Goal: Task Accomplishment & Management: Use online tool/utility

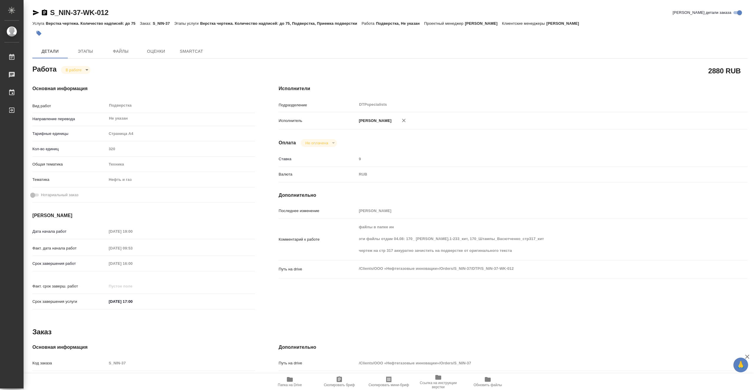
type textarea "x"
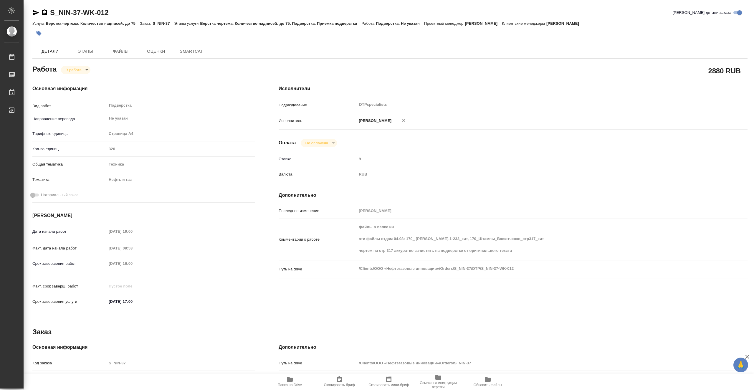
type textarea "x"
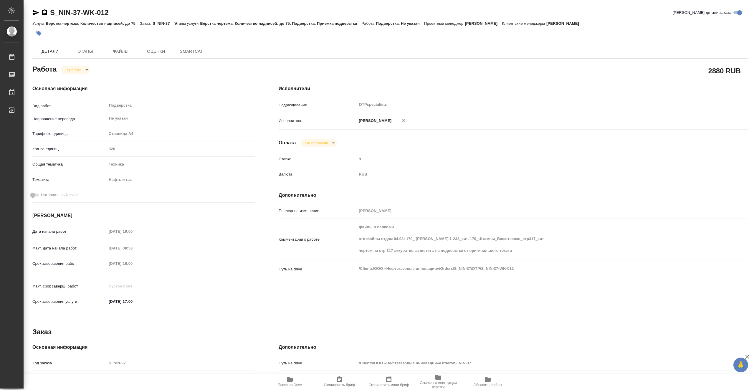
type textarea "x"
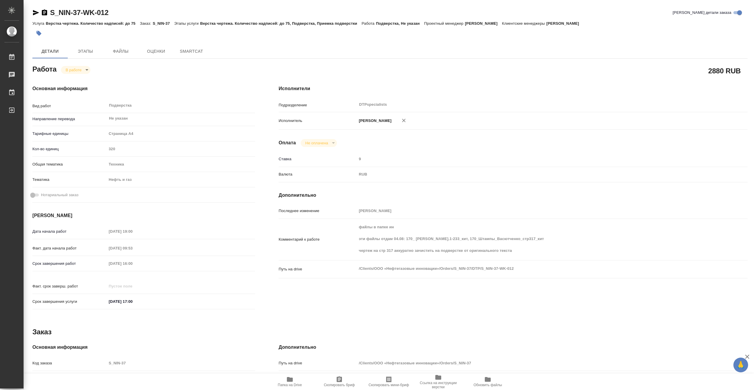
type textarea "x"
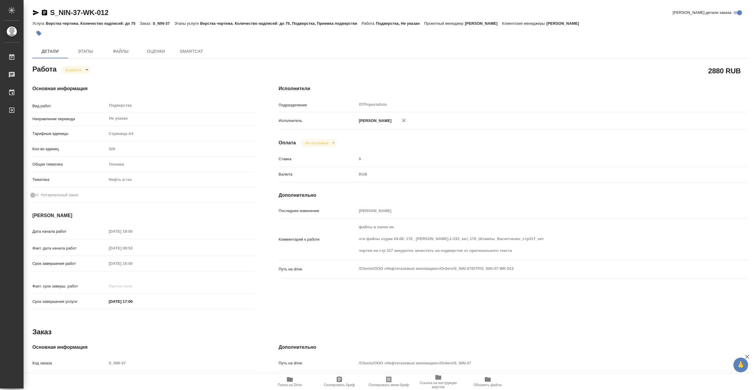
type textarea "x"
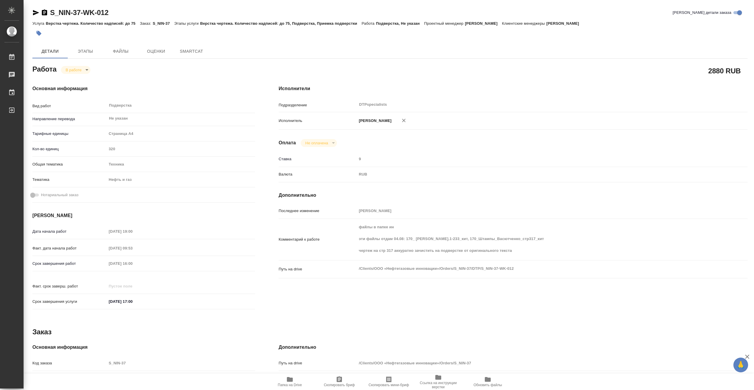
type textarea "x"
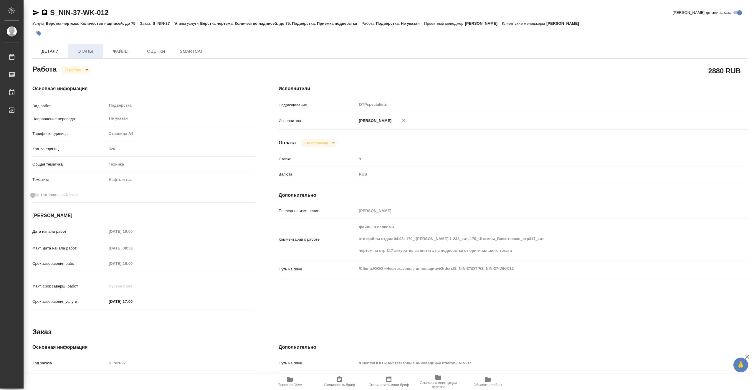
type textarea "x"
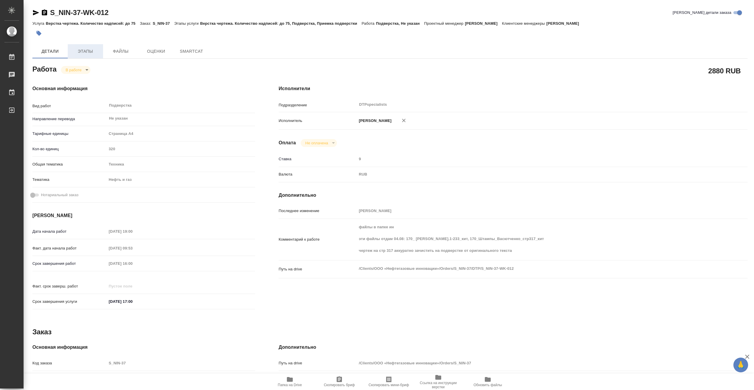
click at [85, 53] on span "Этапы" at bounding box center [85, 51] width 28 height 7
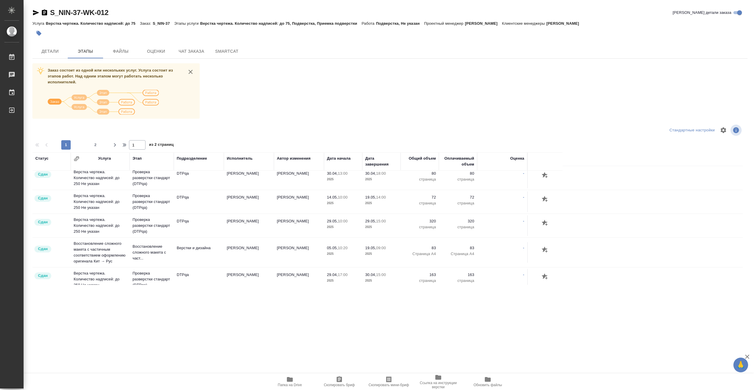
scroll to position [562, 0]
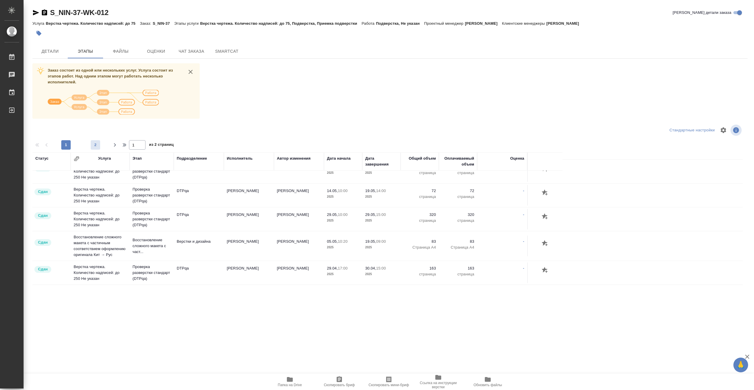
click at [94, 144] on span "2" at bounding box center [95, 145] width 9 height 6
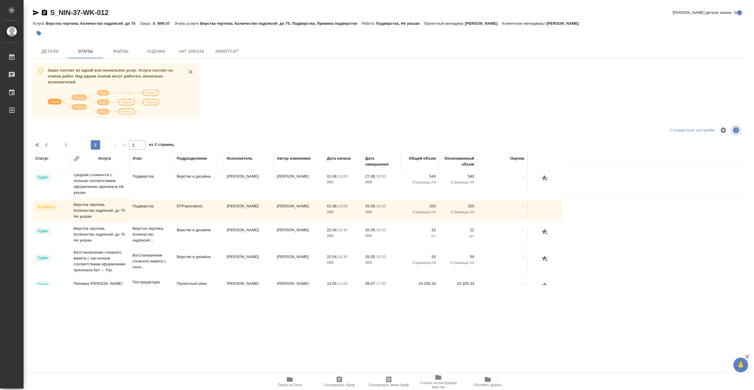
scroll to position [369, 0]
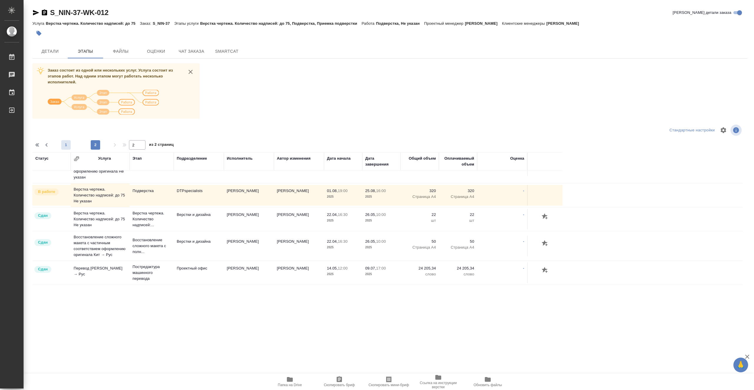
click at [68, 144] on span "1" at bounding box center [65, 145] width 9 height 6
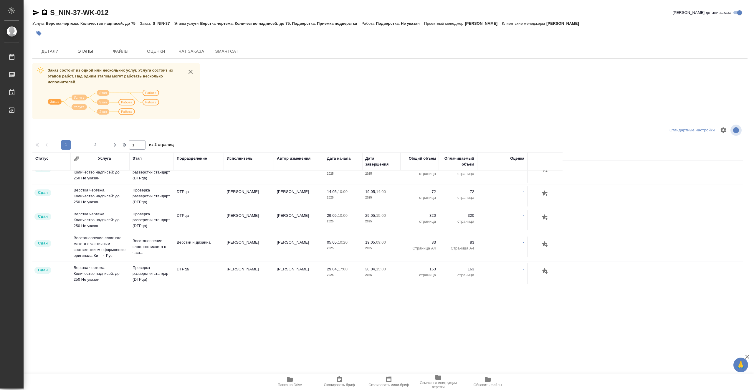
scroll to position [562, 0]
click at [95, 144] on span "2" at bounding box center [95, 145] width 9 height 6
type input "2"
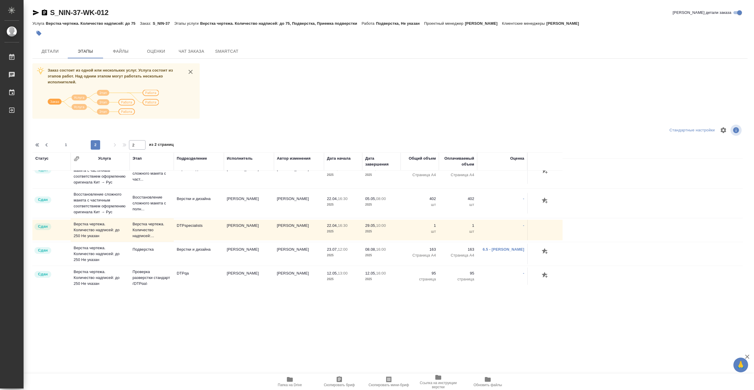
scroll to position [221, 0]
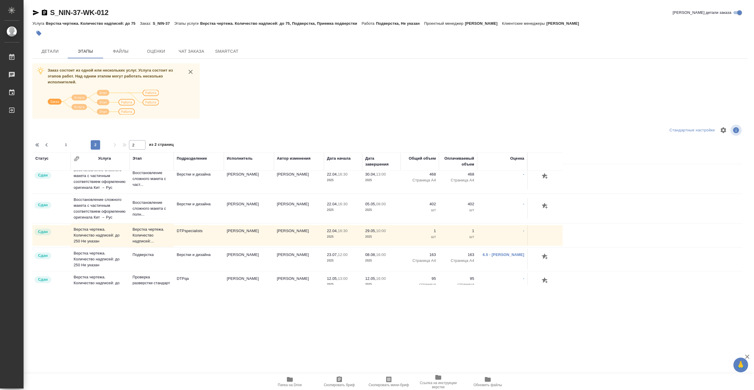
click at [217, 231] on td "DTPspecialists" at bounding box center [199, 235] width 50 height 21
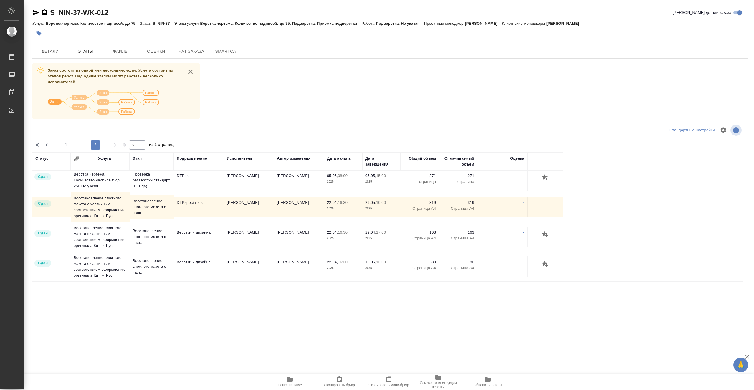
scroll to position [44, 0]
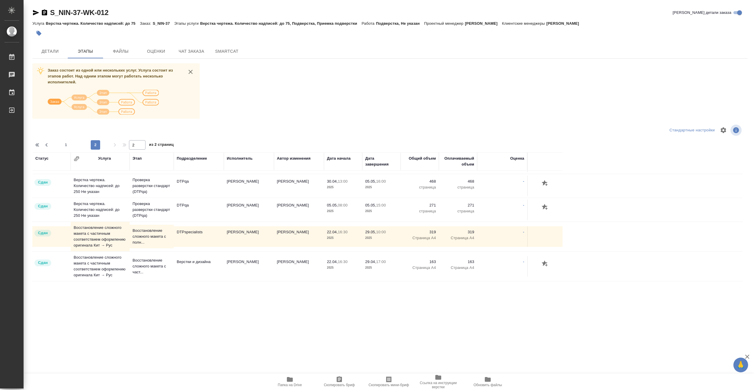
click at [265, 242] on td "[PERSON_NAME]" at bounding box center [249, 236] width 50 height 21
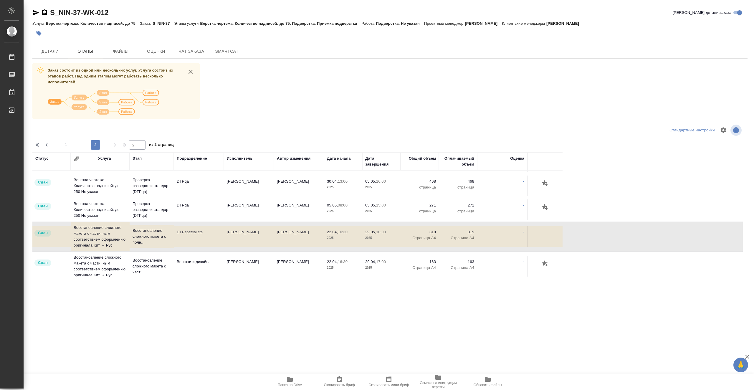
click at [303, 243] on td "[PERSON_NAME]" at bounding box center [299, 236] width 50 height 21
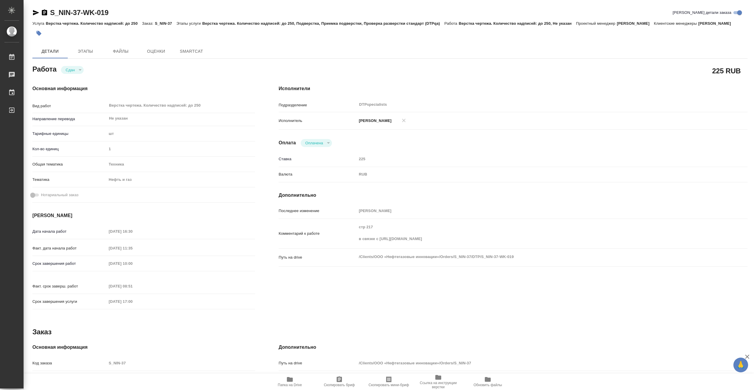
type textarea "x"
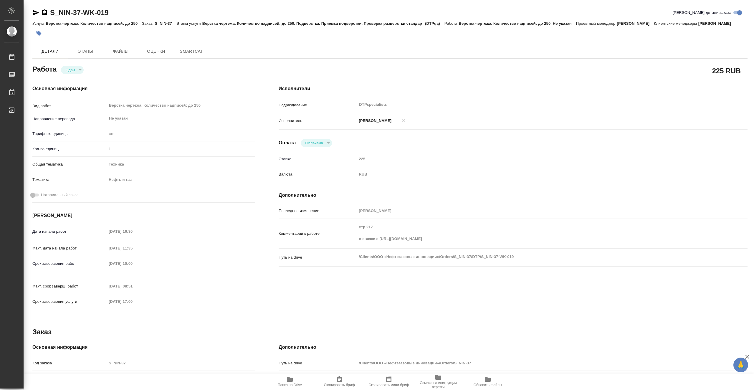
type textarea "x"
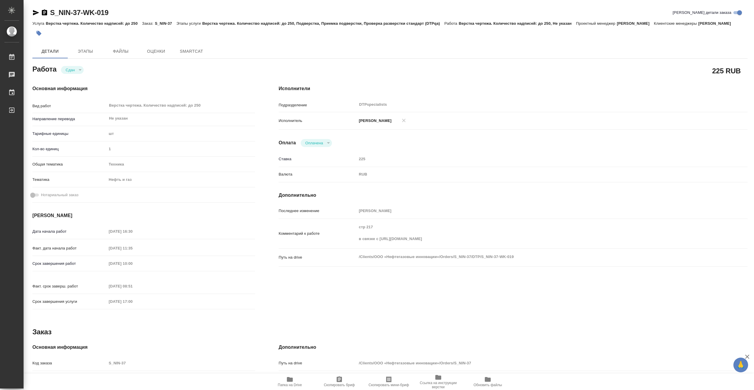
type textarea "x"
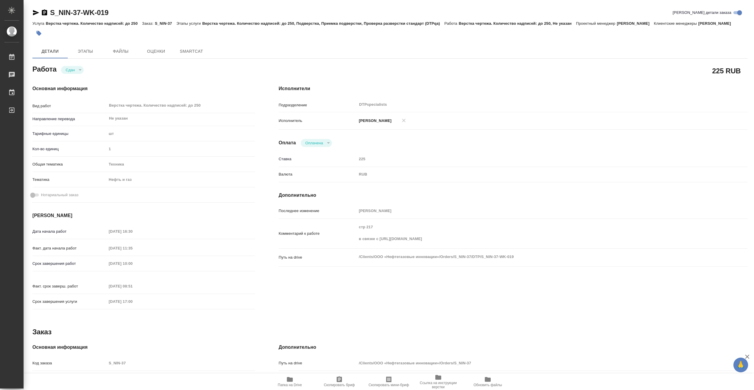
type textarea "x"
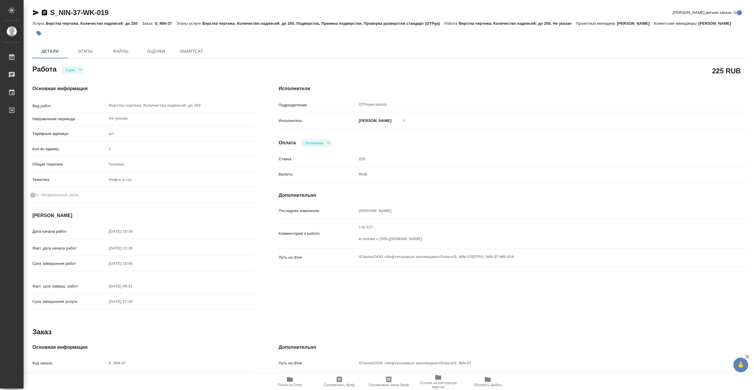
type textarea "x"
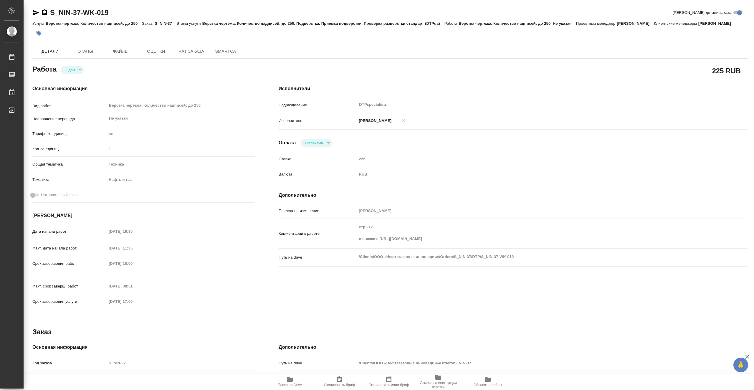
type textarea "x"
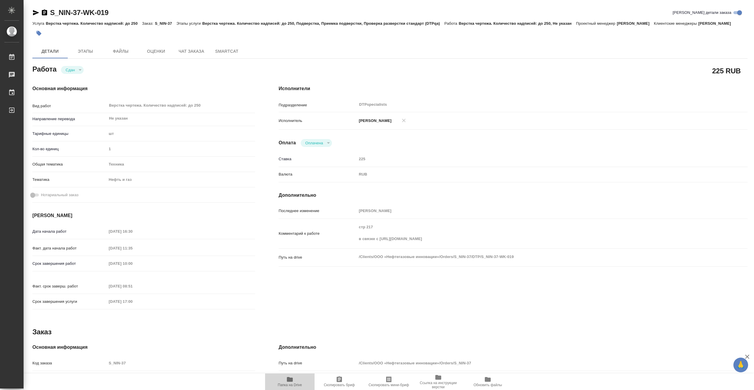
click at [299, 381] on span "Папка на Drive" at bounding box center [290, 381] width 42 height 11
type textarea "x"
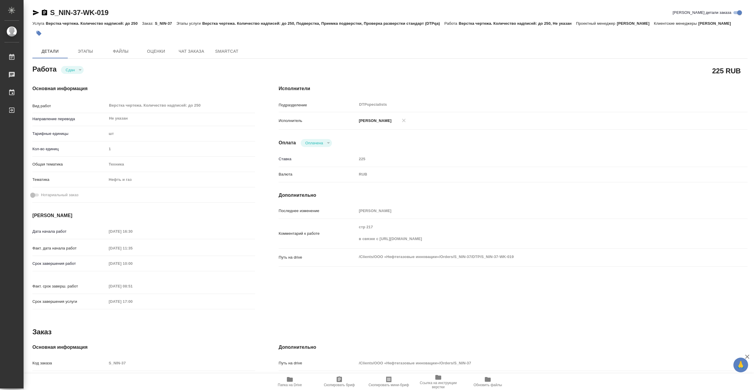
type textarea "x"
click at [299, 382] on span "Папка на Drive" at bounding box center [290, 381] width 42 height 11
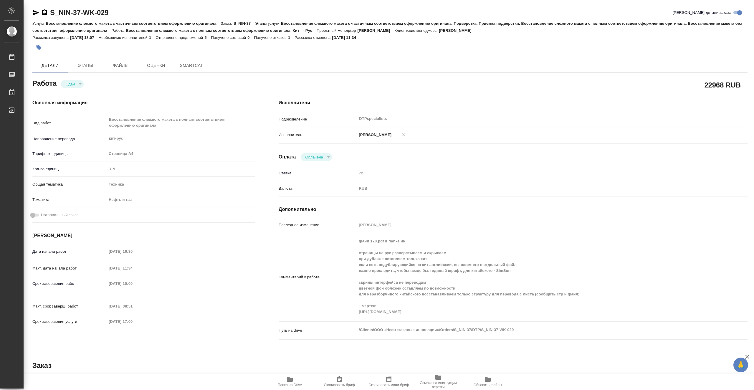
type textarea "x"
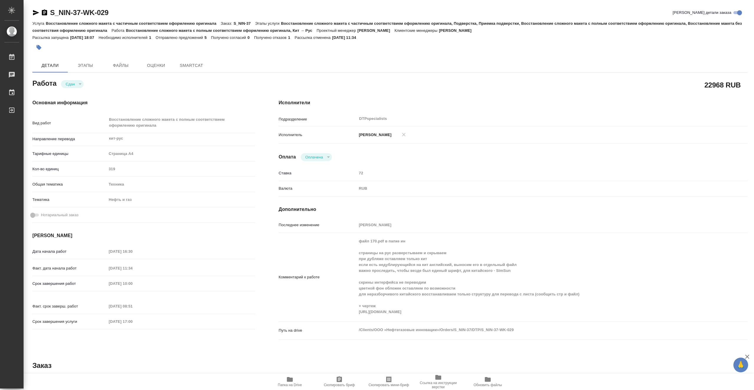
type textarea "x"
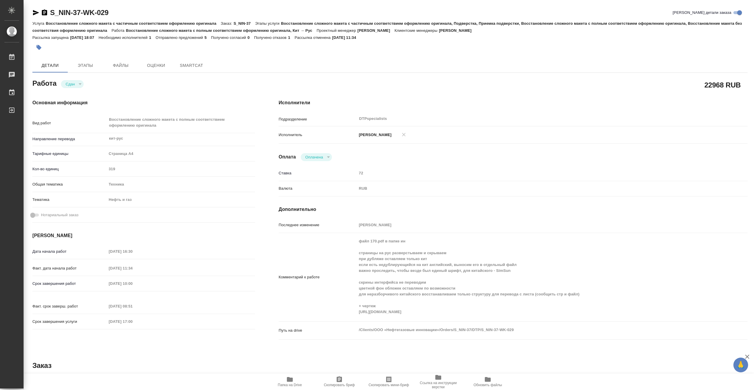
type textarea "x"
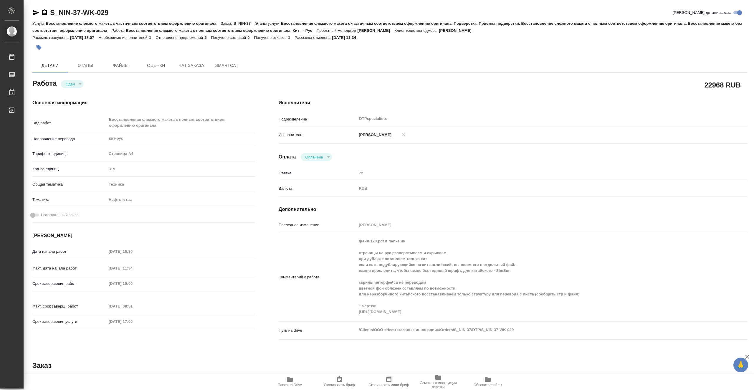
type textarea "x"
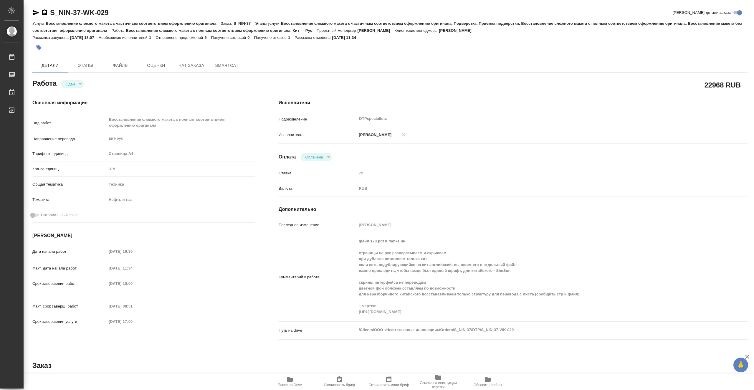
click at [299, 384] on span "Папка на Drive" at bounding box center [290, 385] width 24 height 4
type textarea "x"
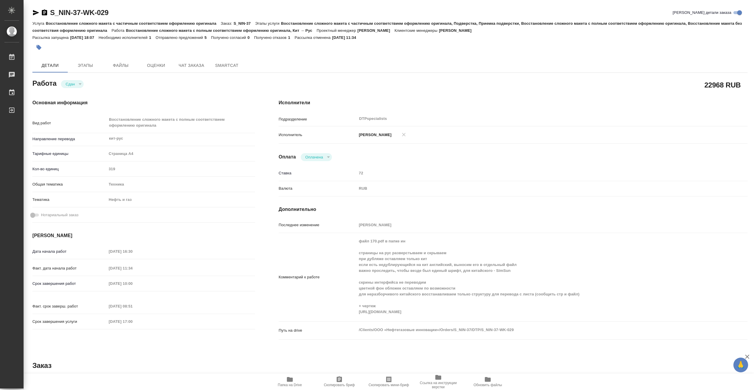
type textarea "x"
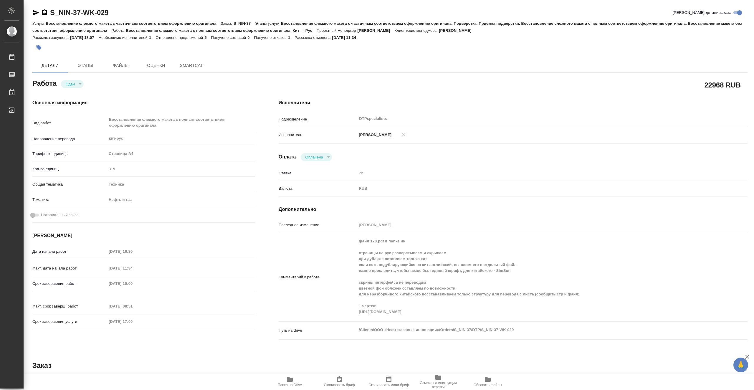
type textarea "x"
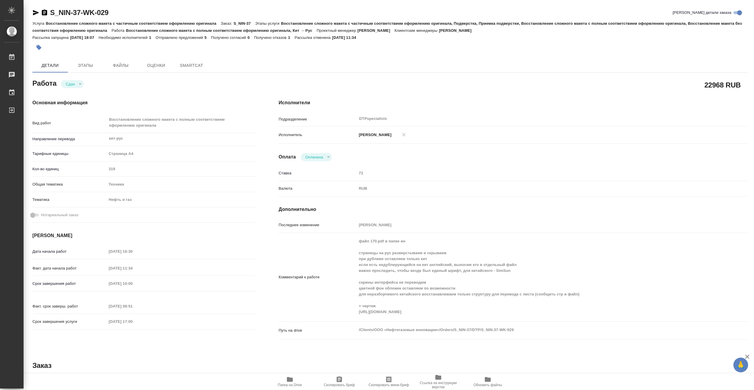
type textarea "x"
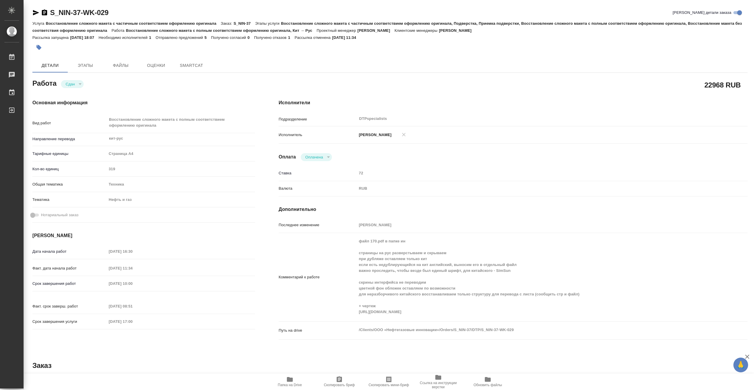
type textarea "x"
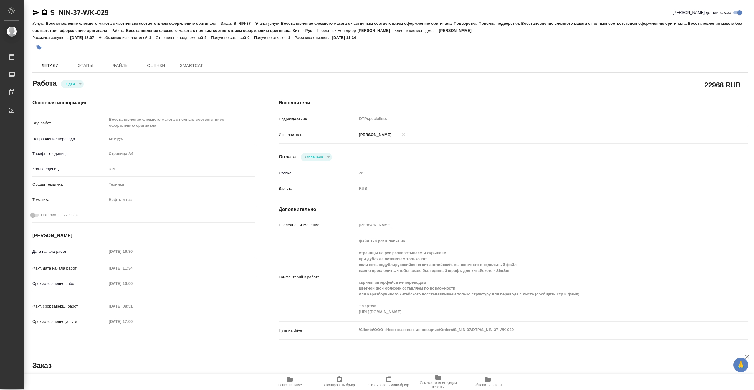
type textarea "x"
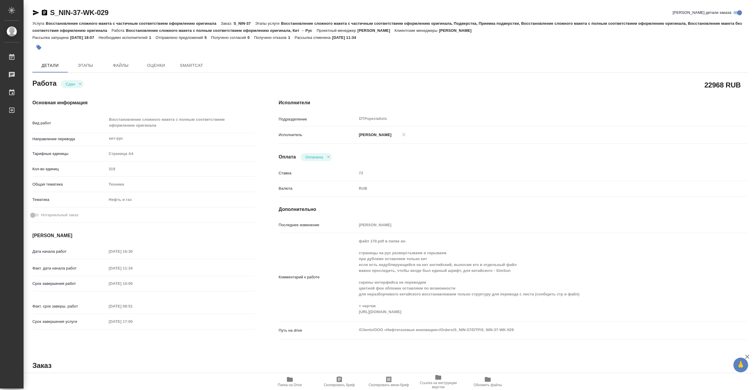
type textarea "x"
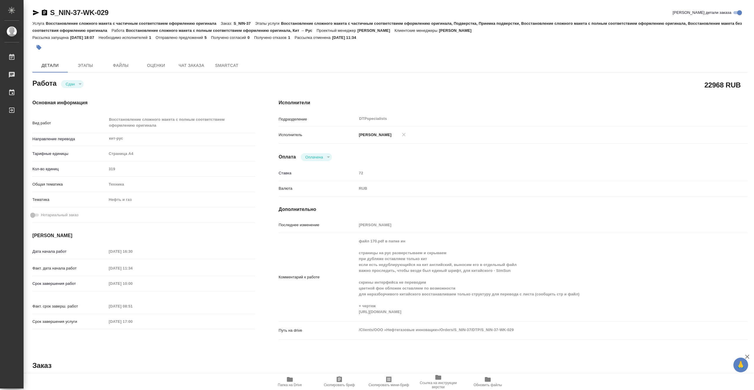
type textarea "x"
click at [293, 383] on span "Папка на Drive" at bounding box center [290, 385] width 24 height 4
type textarea "x"
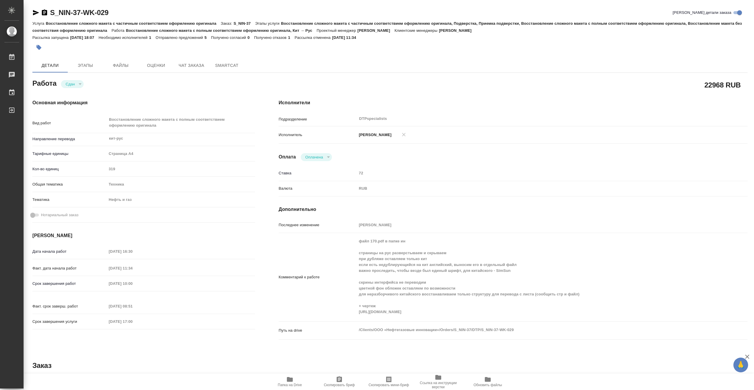
type textarea "x"
